Goal: Find specific page/section: Find specific page/section

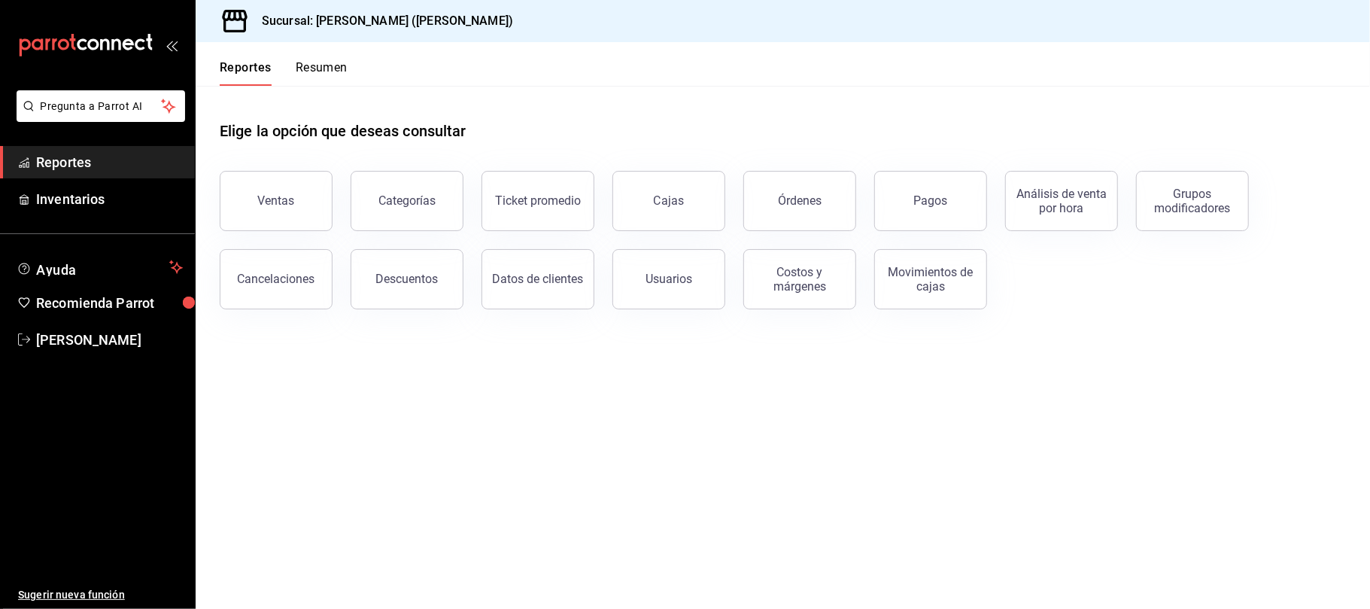
click at [349, 281] on div "Descuentos" at bounding box center [397, 270] width 131 height 78
click at [423, 289] on button "Descuentos" at bounding box center [407, 279] width 113 height 60
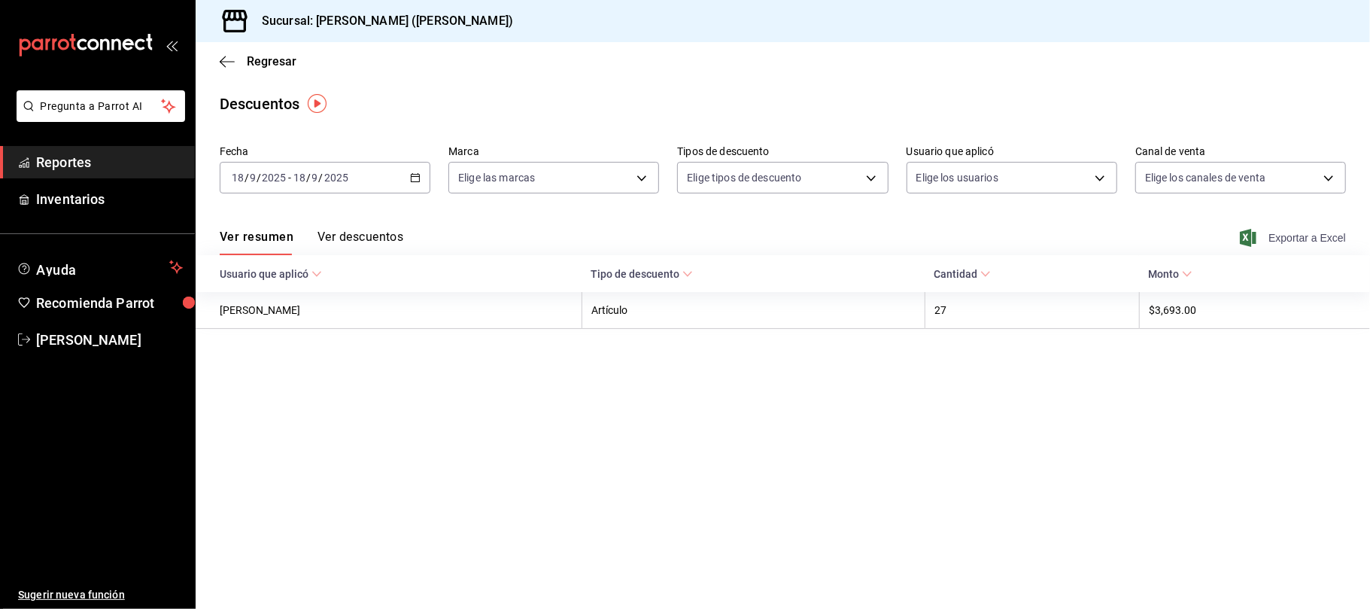
click at [1318, 244] on span "Exportar a Excel" at bounding box center [1294, 238] width 103 height 18
click at [242, 64] on span "Regresar" at bounding box center [258, 61] width 77 height 14
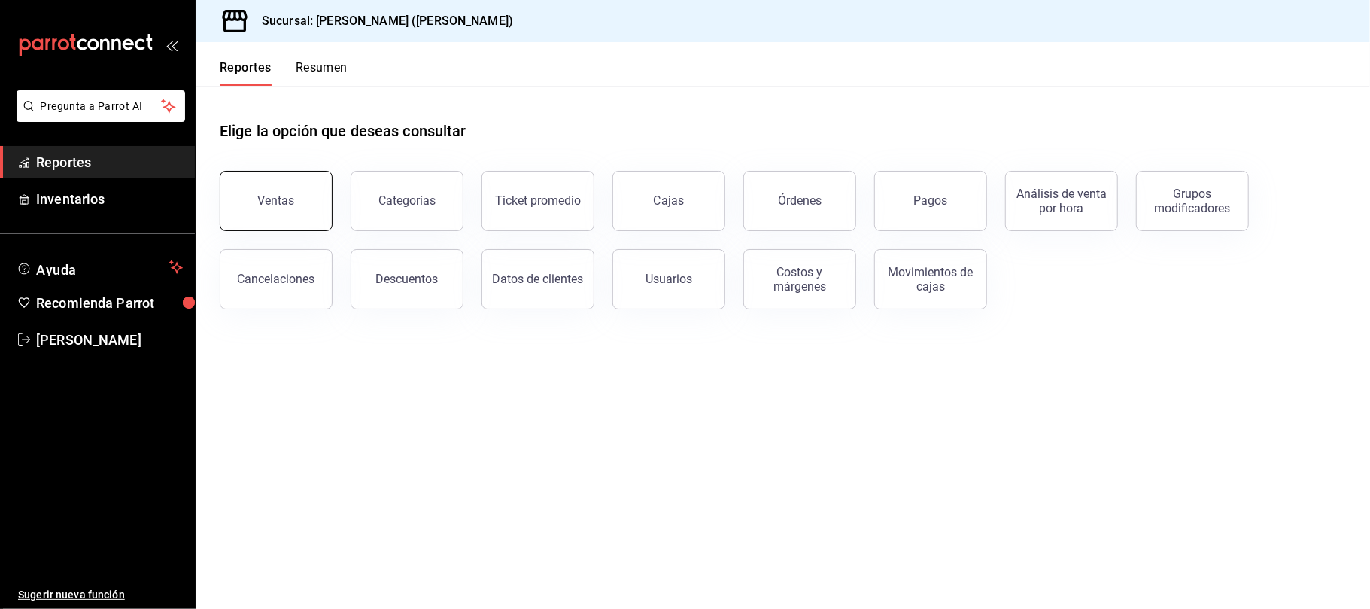
click at [229, 206] on button "Ventas" at bounding box center [276, 201] width 113 height 60
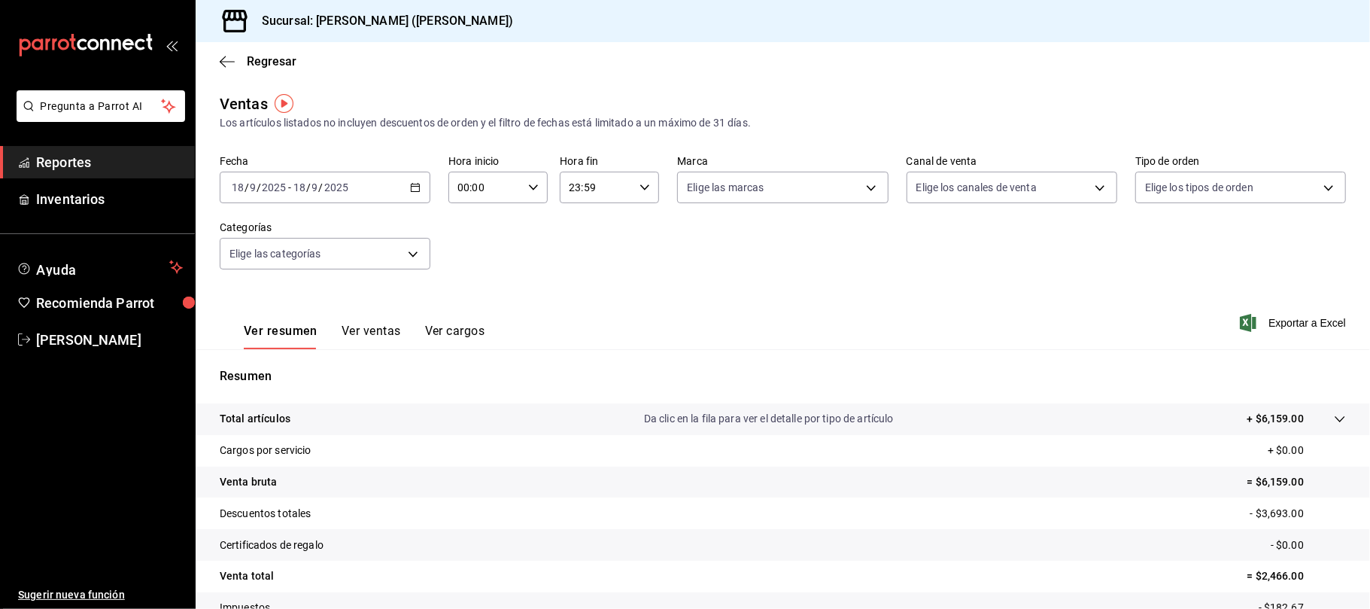
click at [375, 326] on button "Ver ventas" at bounding box center [370, 336] width 59 height 26
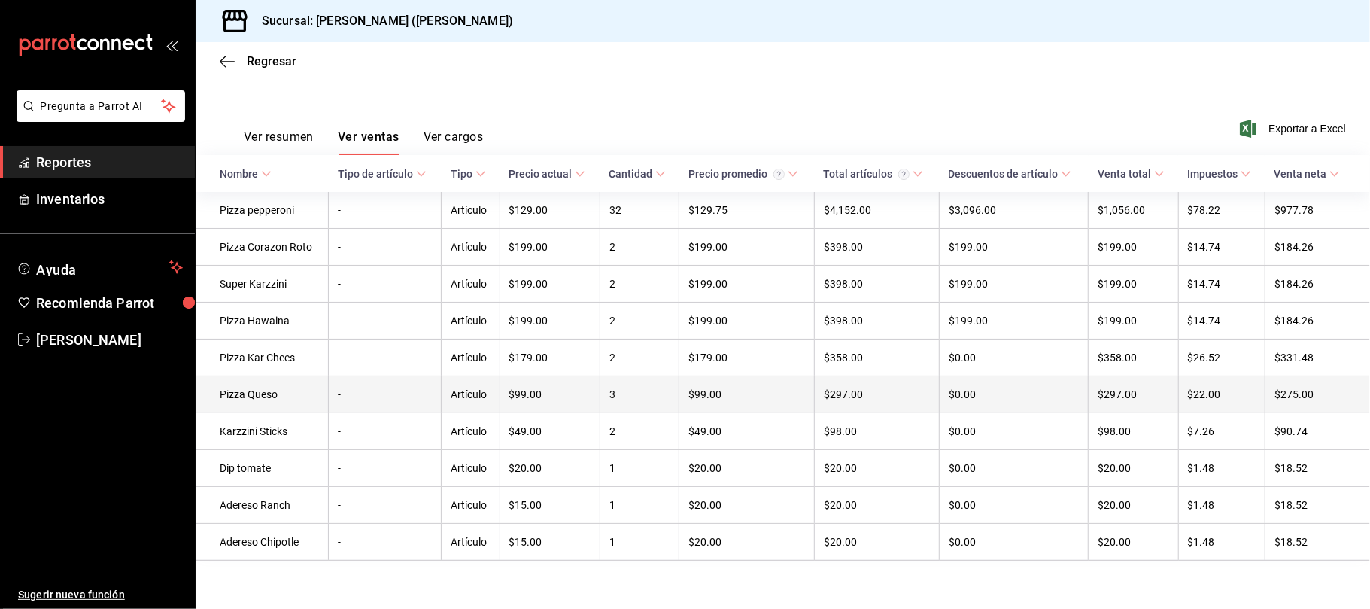
scroll to position [206, 0]
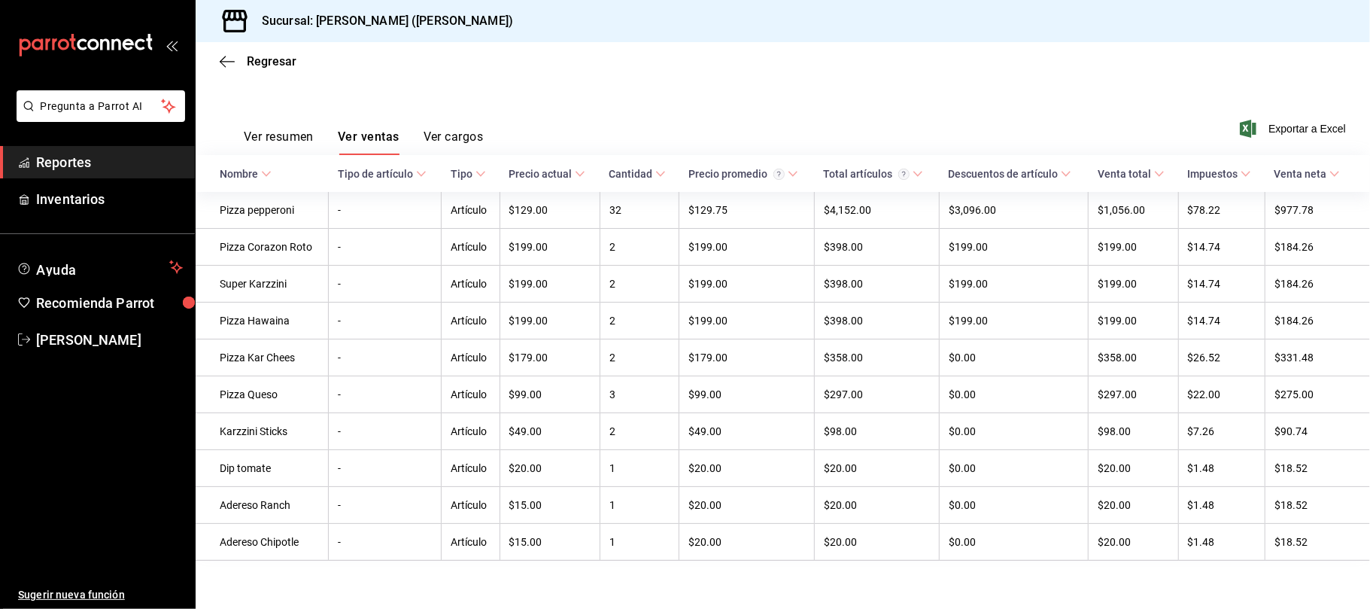
click at [284, 129] on button "Ver resumen" at bounding box center [279, 142] width 70 height 26
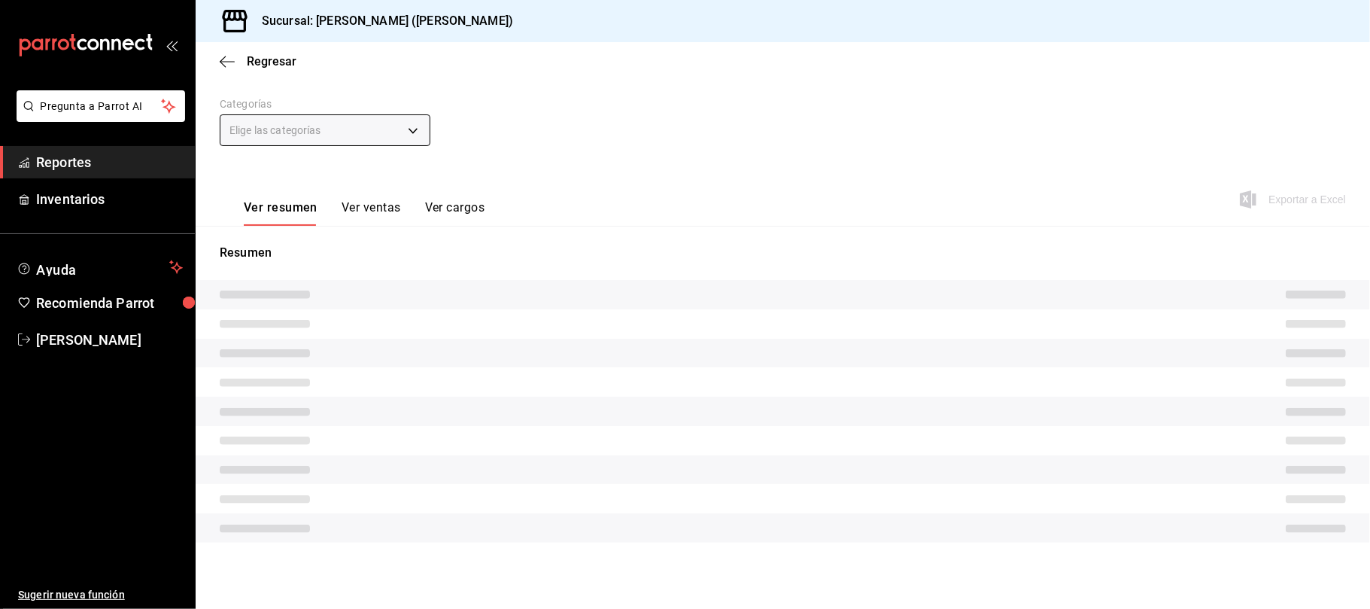
scroll to position [112, 0]
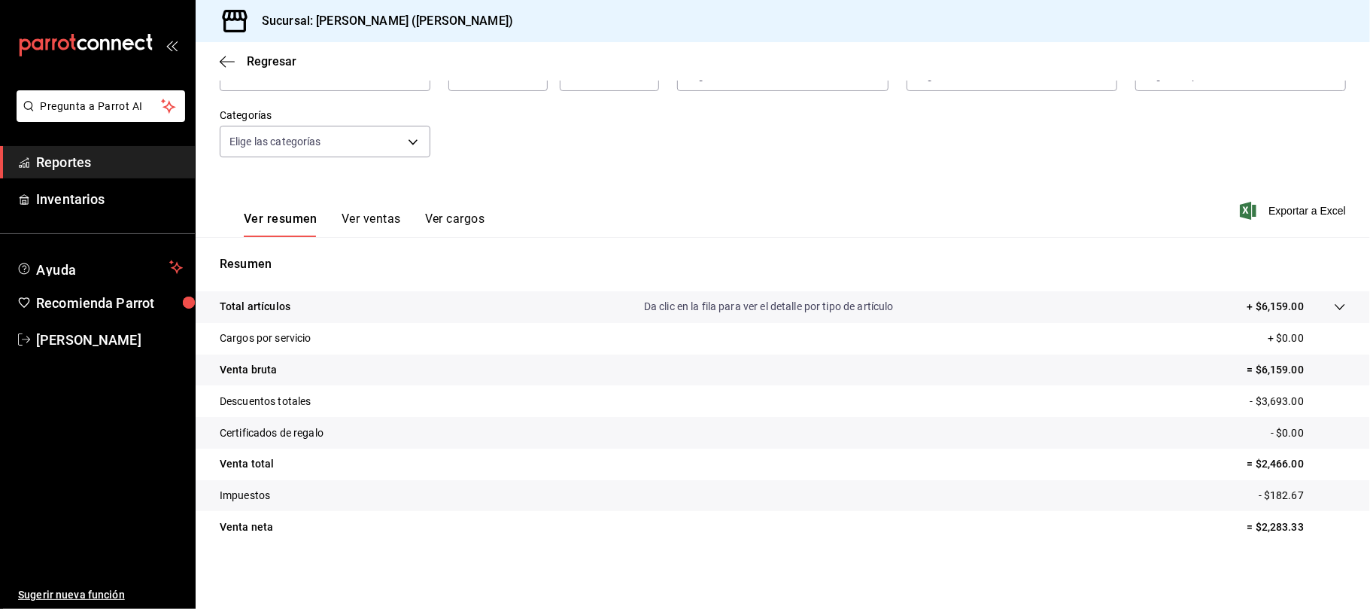
click at [253, 70] on div "Regresar" at bounding box center [783, 61] width 1174 height 38
click at [256, 64] on span "Regresar" at bounding box center [272, 61] width 50 height 14
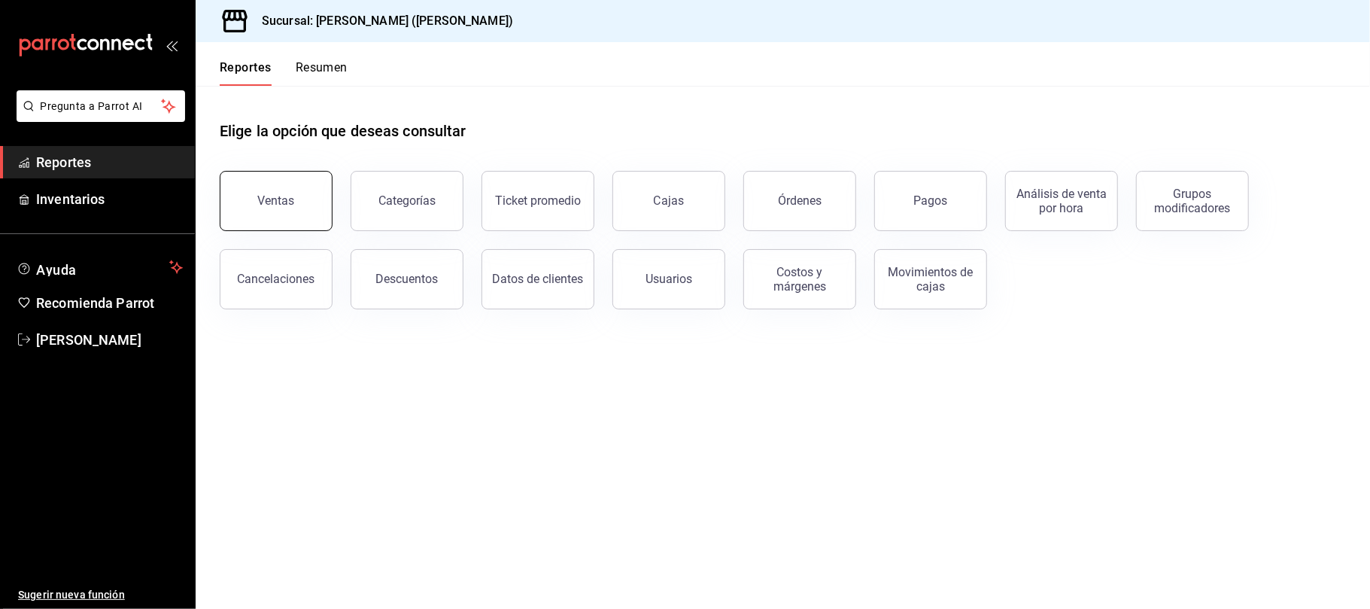
click at [265, 212] on button "Ventas" at bounding box center [276, 201] width 113 height 60
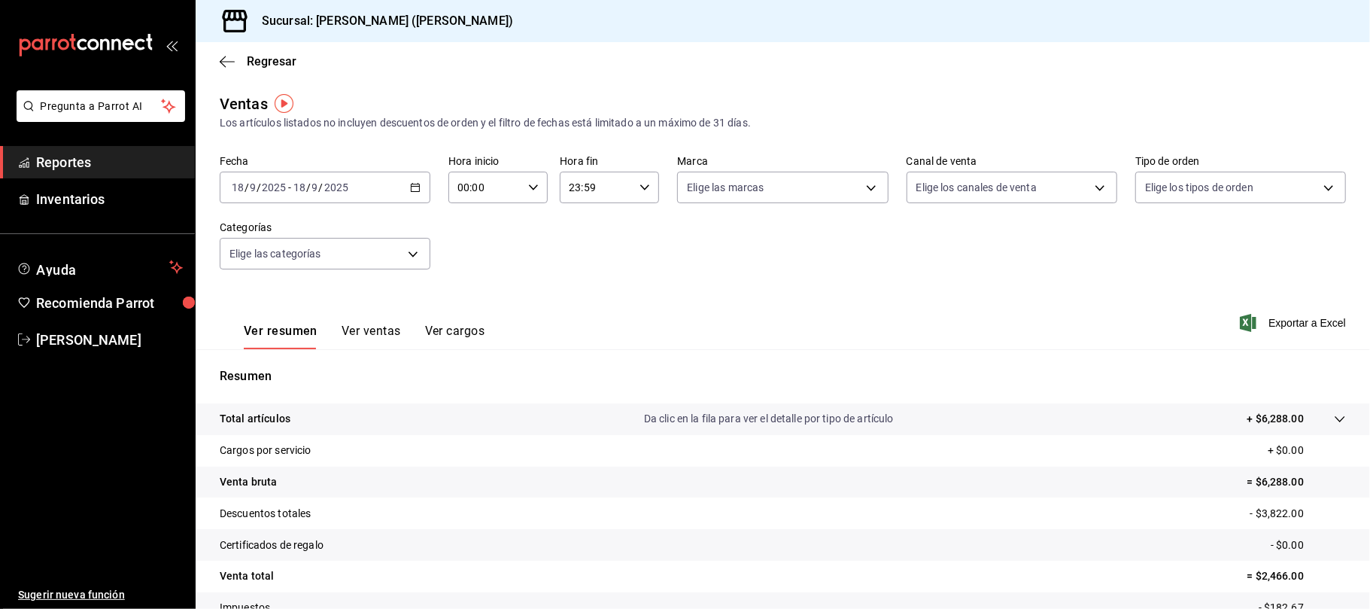
click at [386, 323] on button "Ver ventas" at bounding box center [370, 336] width 59 height 26
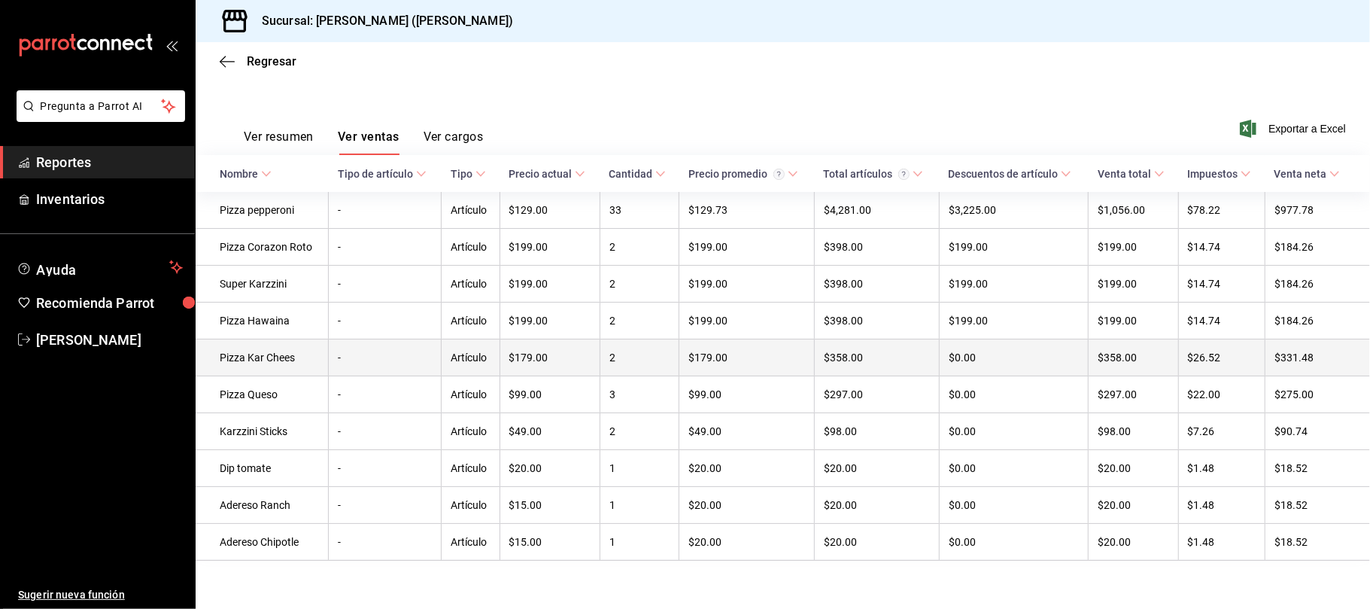
scroll to position [206, 0]
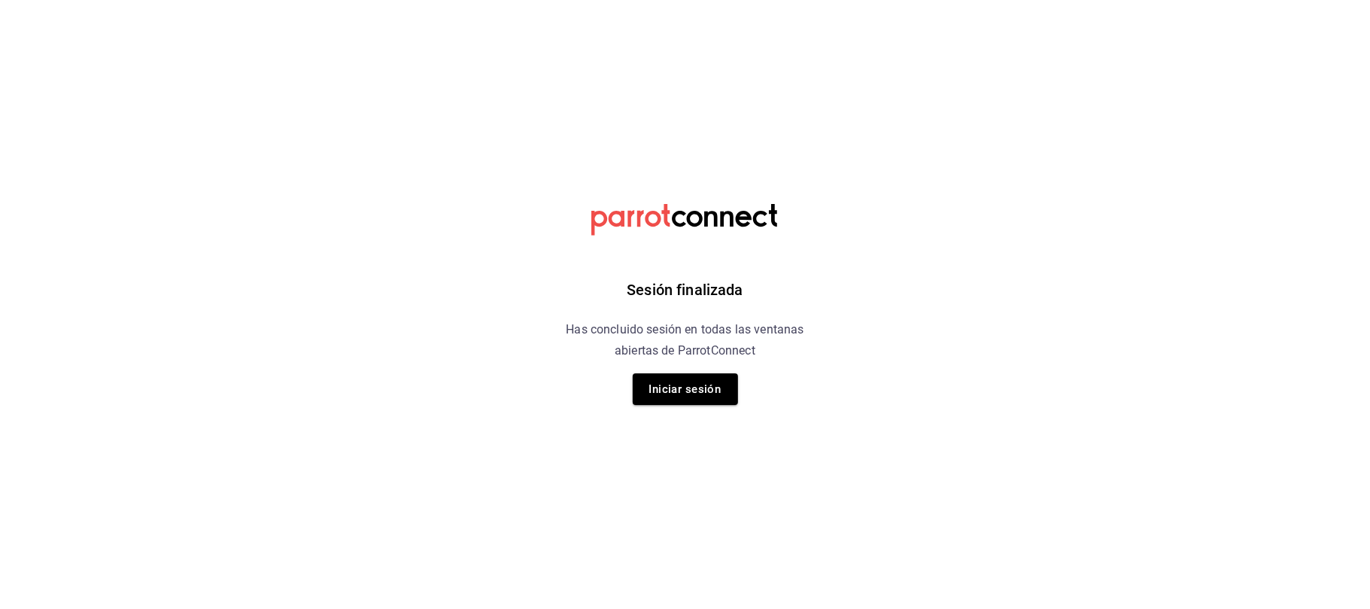
click at [695, 407] on div "Sesión finalizada Has concluido sesión en todas las ventanas abiertas de Parrot…" at bounding box center [685, 304] width 380 height 609
click at [694, 396] on button "Iniciar sesión" at bounding box center [685, 389] width 105 height 32
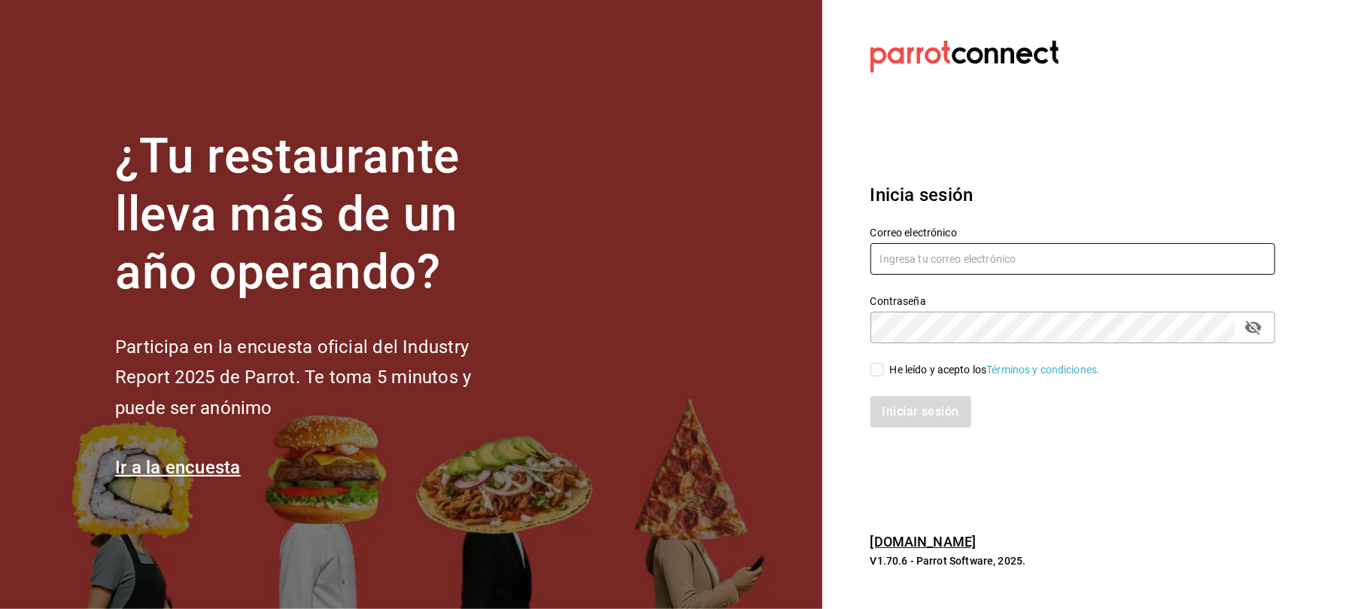
type input "karzzini.rg@karzo.mx"
click at [900, 375] on div "He leído y acepto los Términos y condiciones." at bounding box center [995, 370] width 211 height 16
click at [884, 375] on input "He leído y acepto los Términos y condiciones." at bounding box center [877, 370] width 14 height 14
checkbox input "true"
click at [922, 409] on button "Iniciar sesión" at bounding box center [921, 412] width 102 height 32
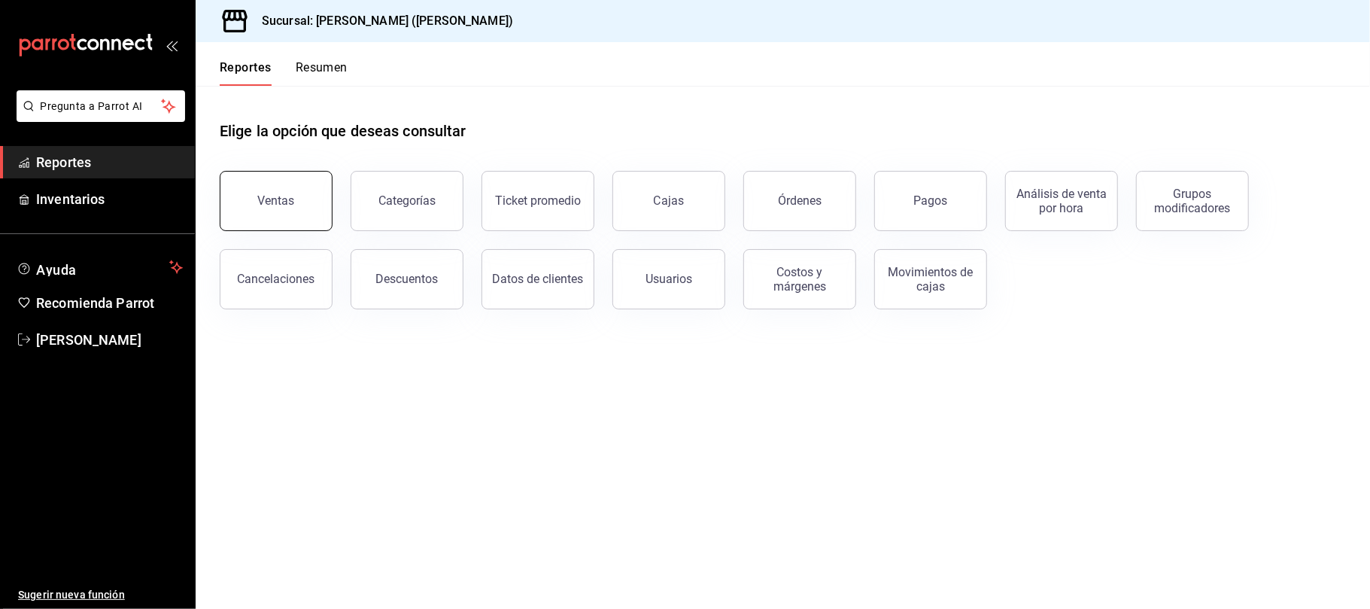
click at [283, 224] on button "Ventas" at bounding box center [276, 201] width 113 height 60
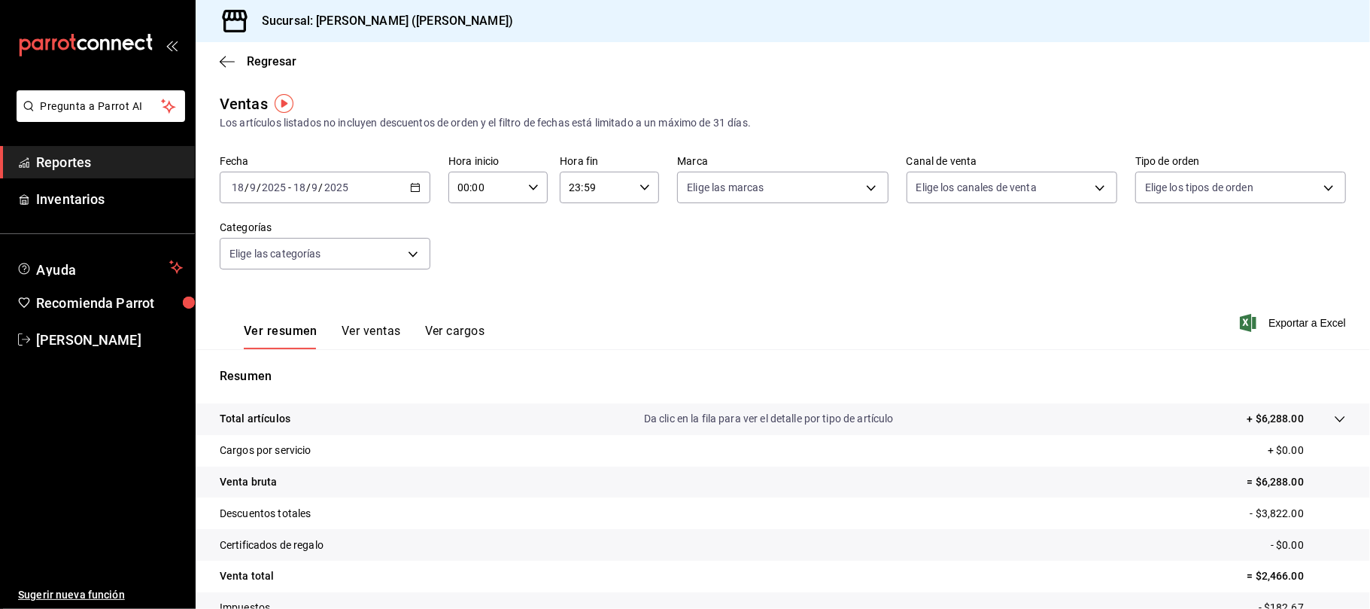
click at [341, 326] on button "Ver ventas" at bounding box center [370, 336] width 59 height 26
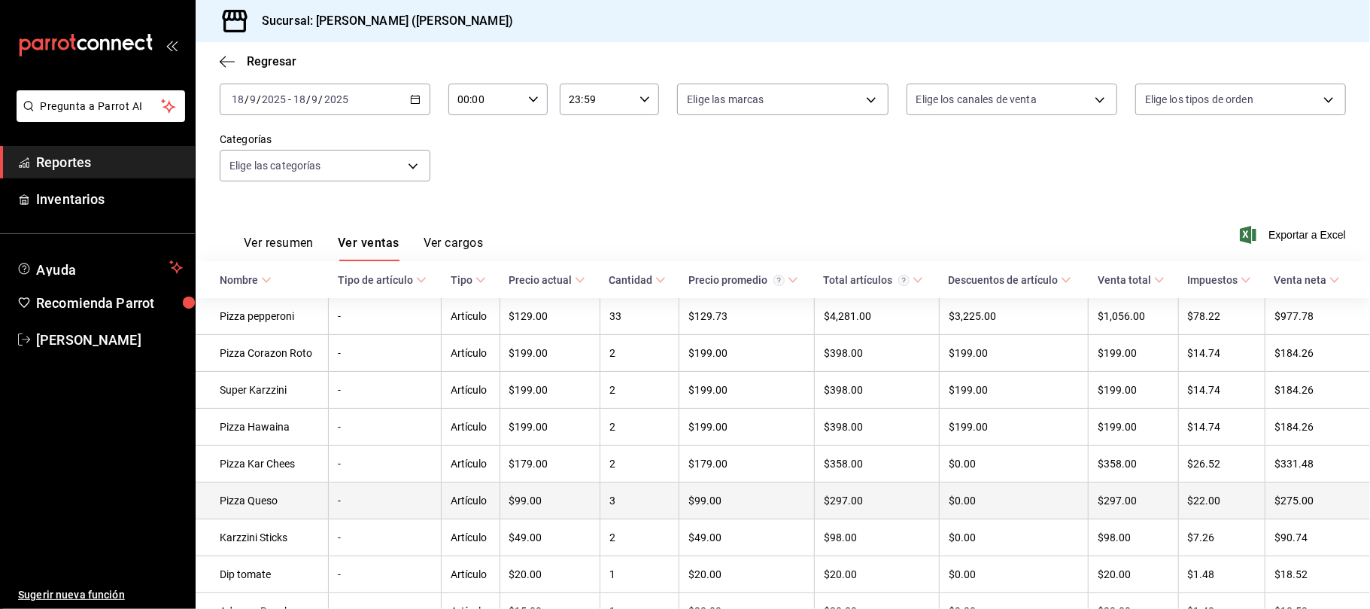
scroll to position [206, 0]
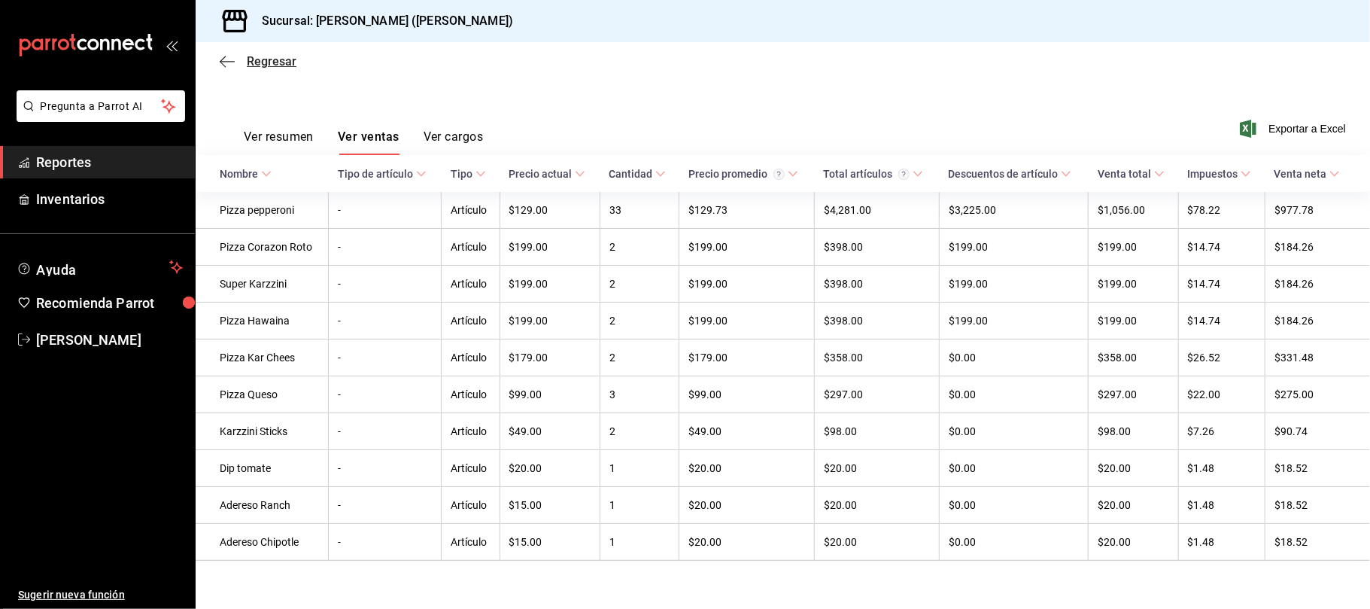
click at [263, 57] on span "Regresar" at bounding box center [272, 61] width 50 height 14
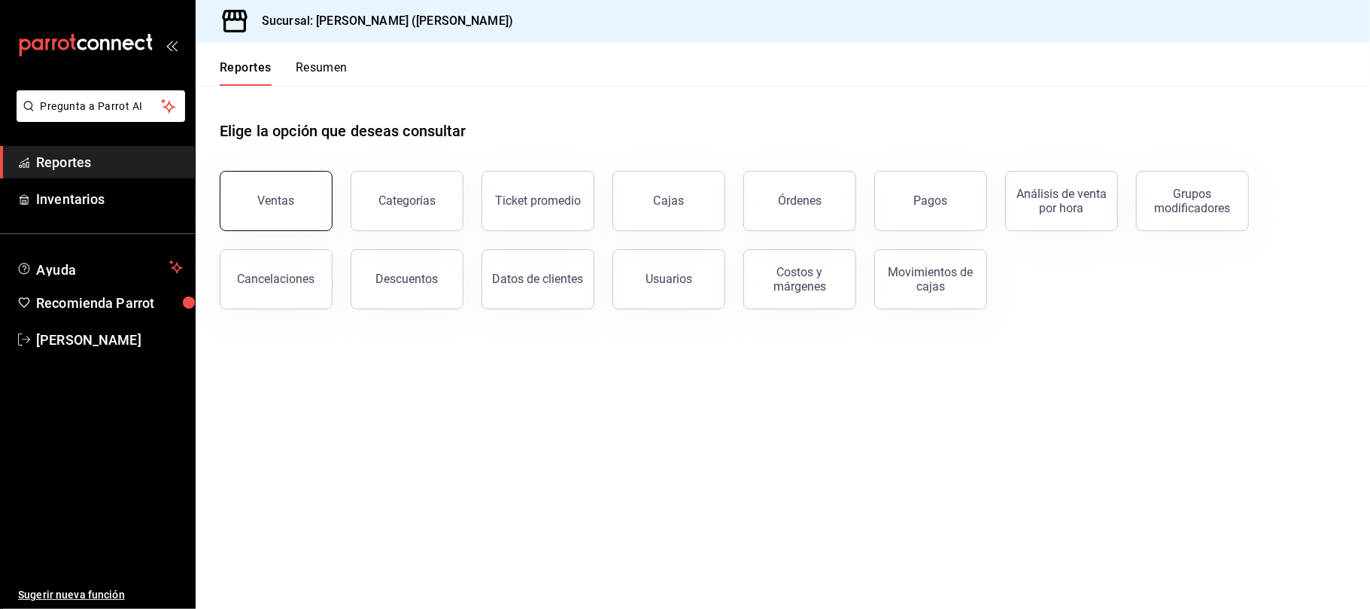
click at [272, 205] on button "Ventas" at bounding box center [276, 201] width 113 height 60
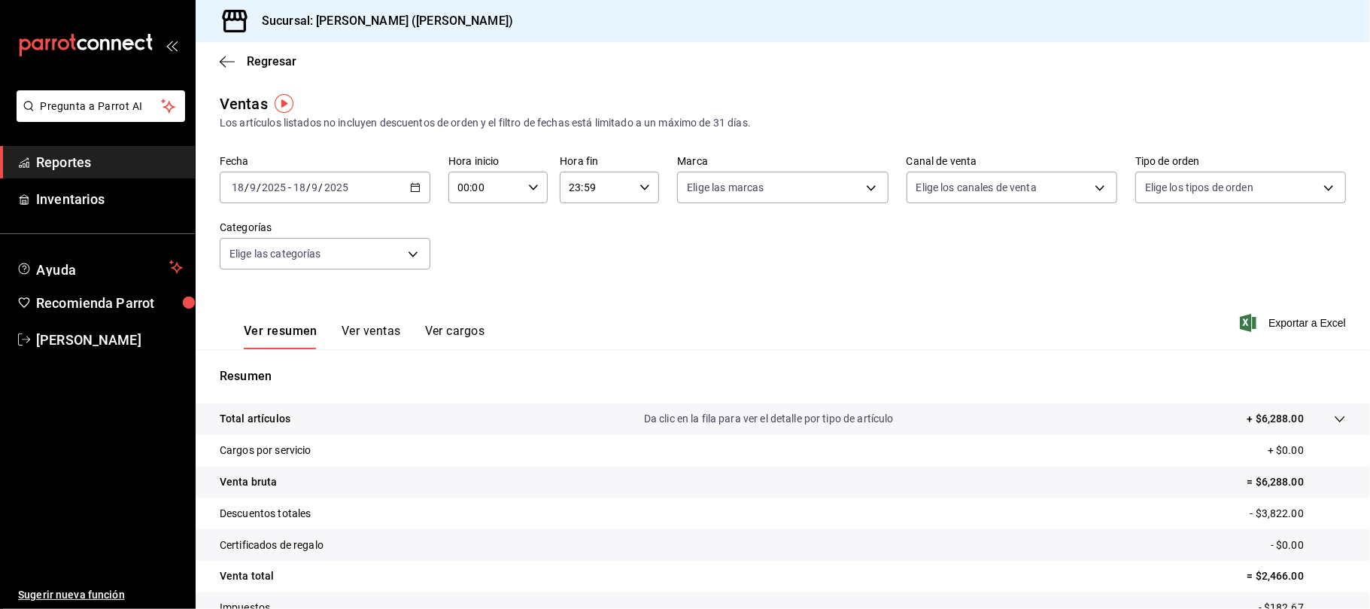
click at [344, 319] on div "Ver resumen Ver ventas Ver cargos" at bounding box center [352, 327] width 265 height 44
click at [346, 337] on button "Ver ventas" at bounding box center [370, 336] width 59 height 26
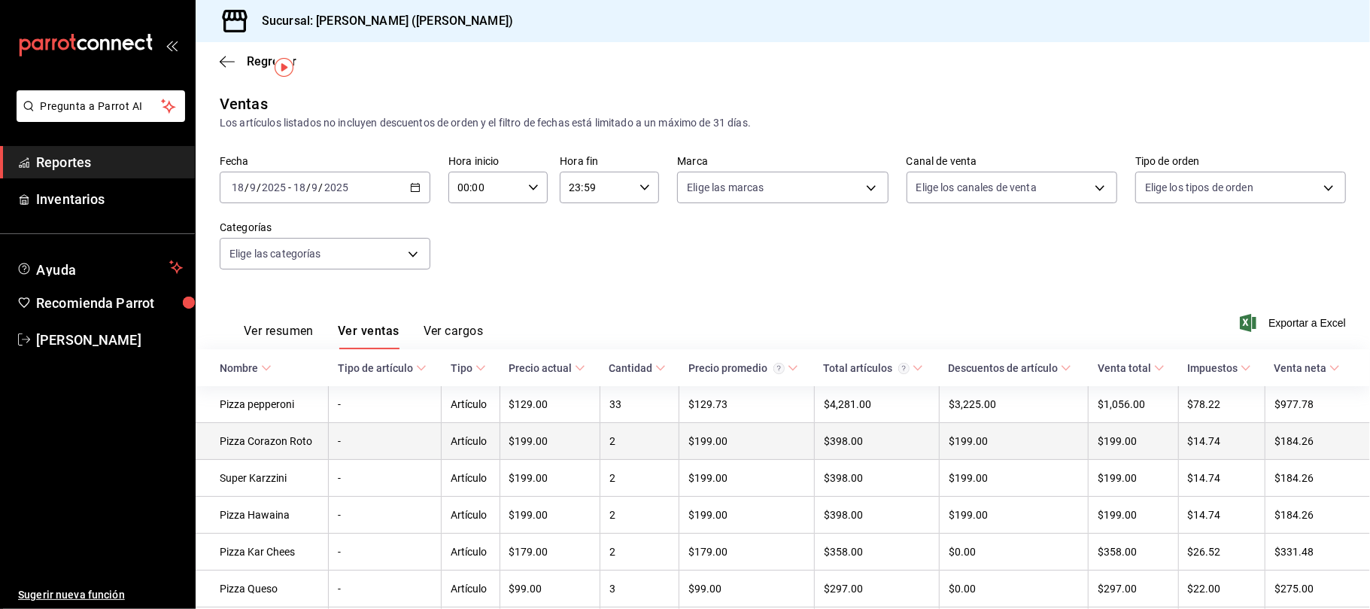
scroll to position [100, 0]
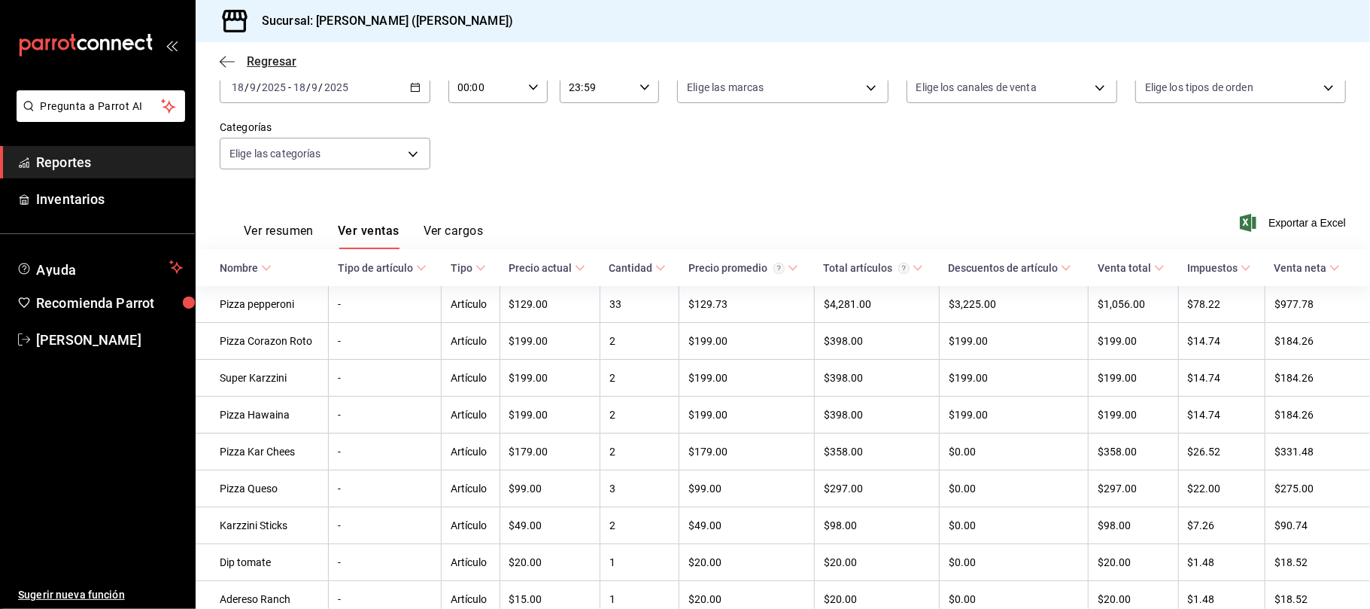
click at [266, 55] on span "Regresar" at bounding box center [272, 61] width 50 height 14
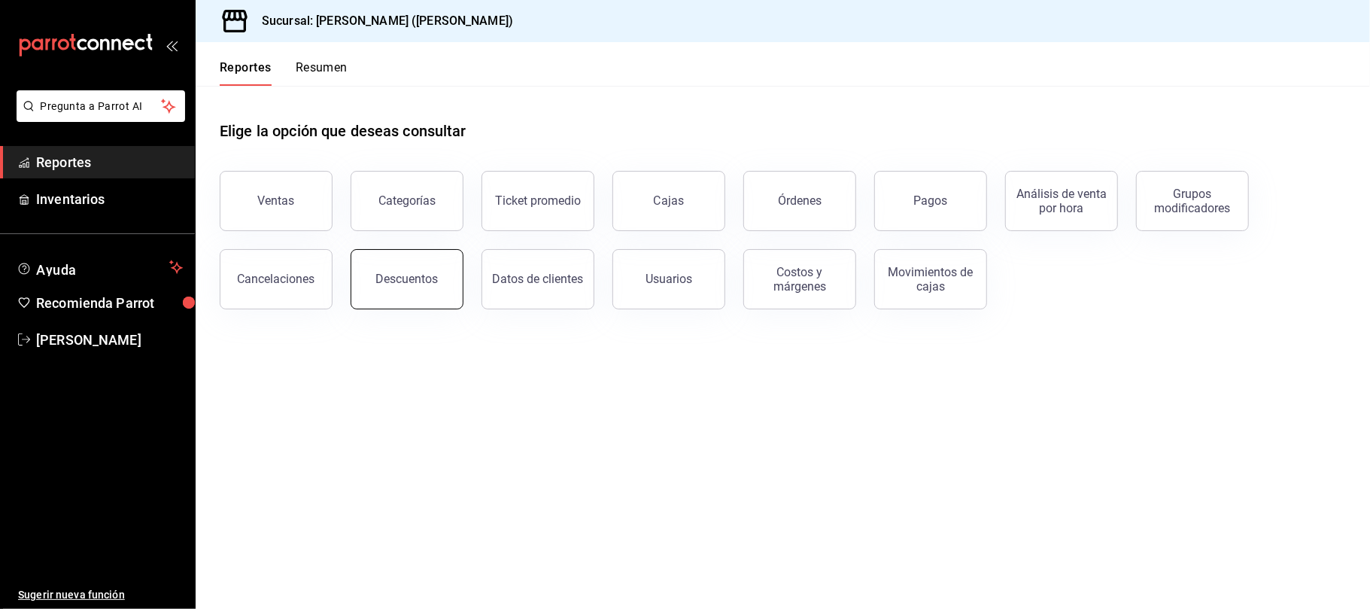
click at [365, 298] on button "Descuentos" at bounding box center [407, 279] width 113 height 60
click at [373, 296] on button "Descuentos" at bounding box center [407, 279] width 113 height 60
